Goal: Task Accomplishment & Management: Manage account settings

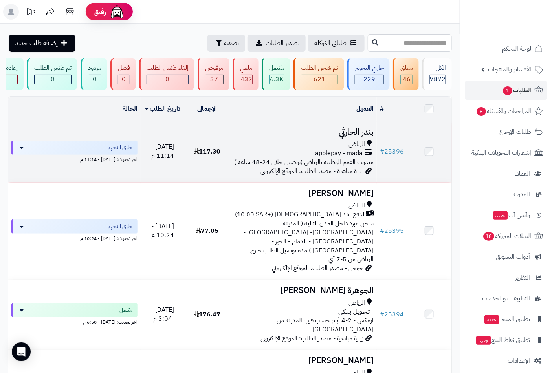
click at [359, 149] on span "الرياض" at bounding box center [356, 144] width 16 height 9
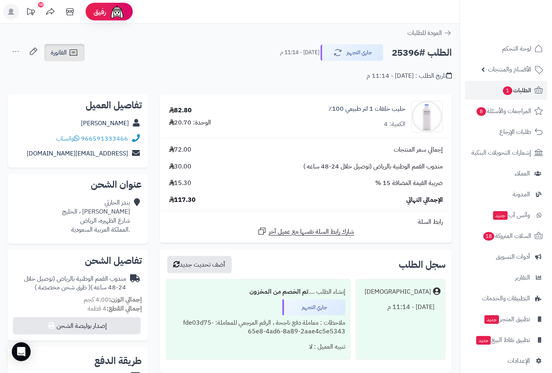
click at [63, 57] on link "الفاتورة" at bounding box center [64, 52] width 40 height 17
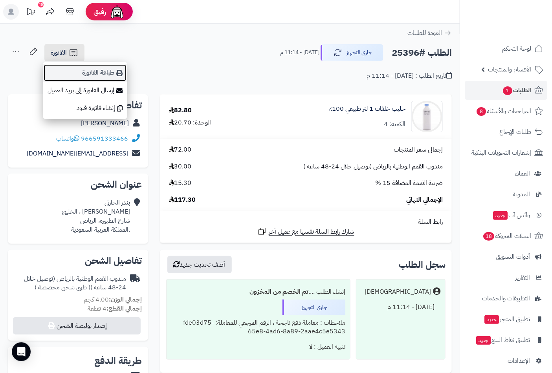
click at [111, 69] on link "طباعة الفاتورة" at bounding box center [85, 73] width 84 height 18
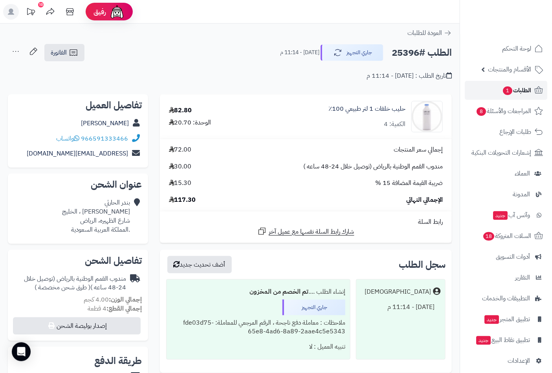
click at [524, 92] on span "الطلبات 1" at bounding box center [516, 90] width 29 height 11
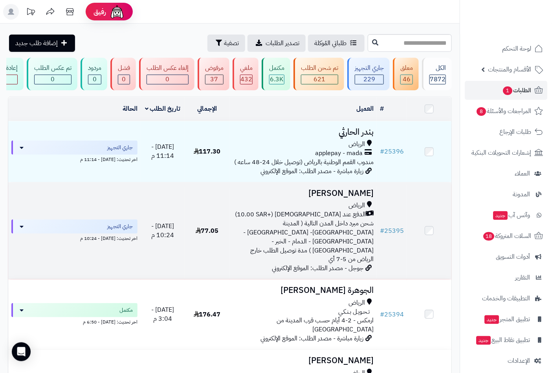
click at [354, 219] on span "الدفع عند [DEMOGRAPHIC_DATA] (+10.00 SAR)" at bounding box center [300, 214] width 131 height 9
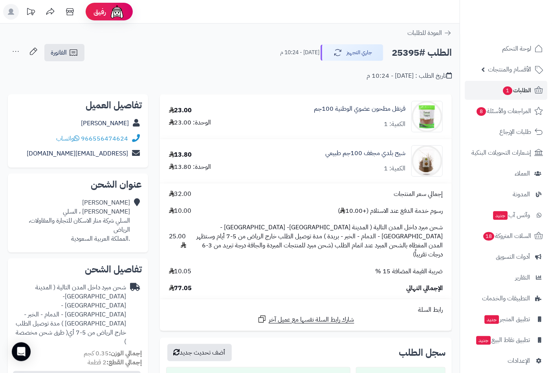
click at [73, 62] on div "تاريخ الطلب : اليوم - 10:24 م" at bounding box center [230, 71] width 444 height 18
click at [63, 45] on link "الفاتورة" at bounding box center [64, 52] width 40 height 17
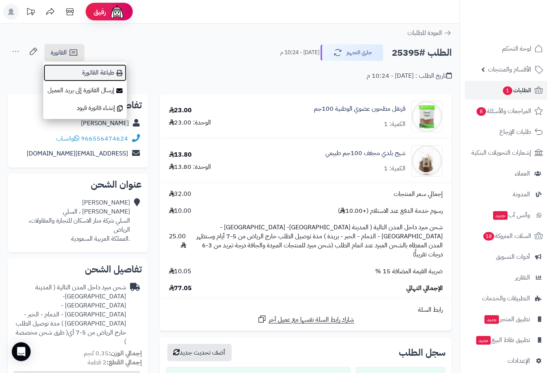
click at [106, 71] on link "طباعة الفاتورة" at bounding box center [85, 73] width 84 height 18
